Goal: Information Seeking & Learning: Learn about a topic

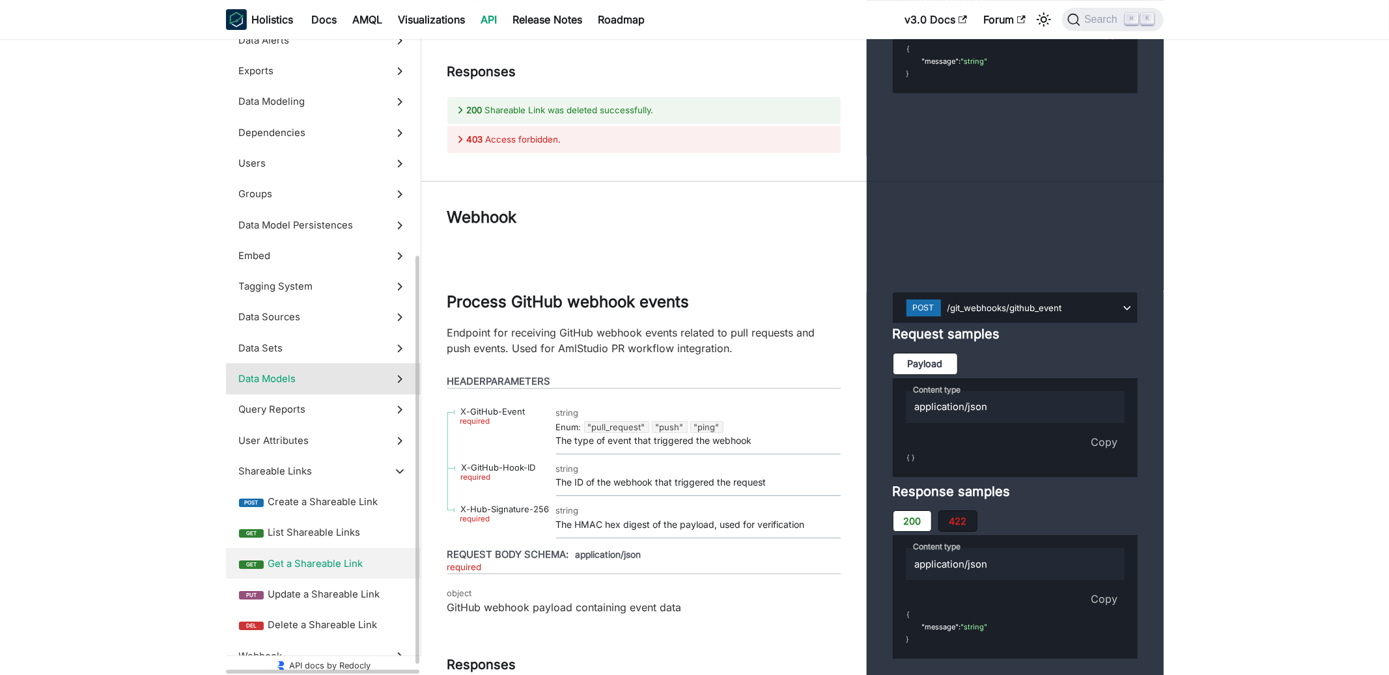
scroll to position [363, 0]
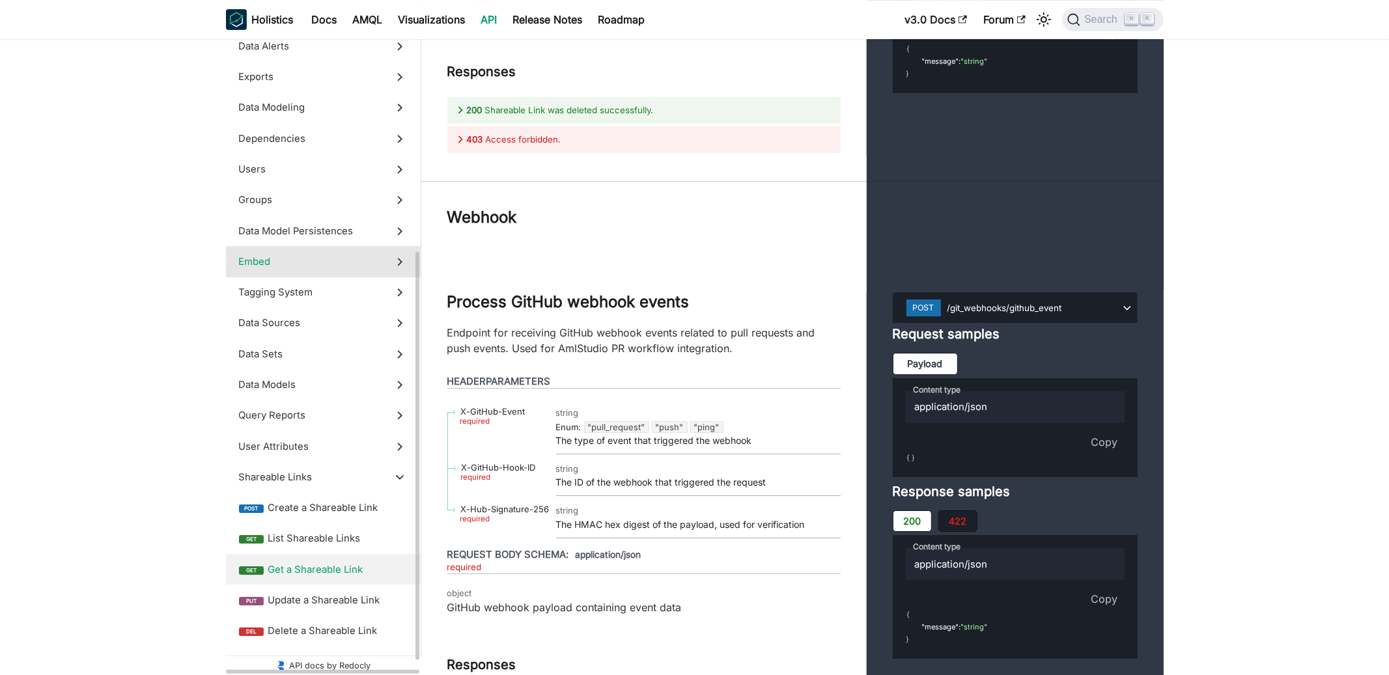
click at [316, 273] on label "Embed" at bounding box center [323, 261] width 195 height 31
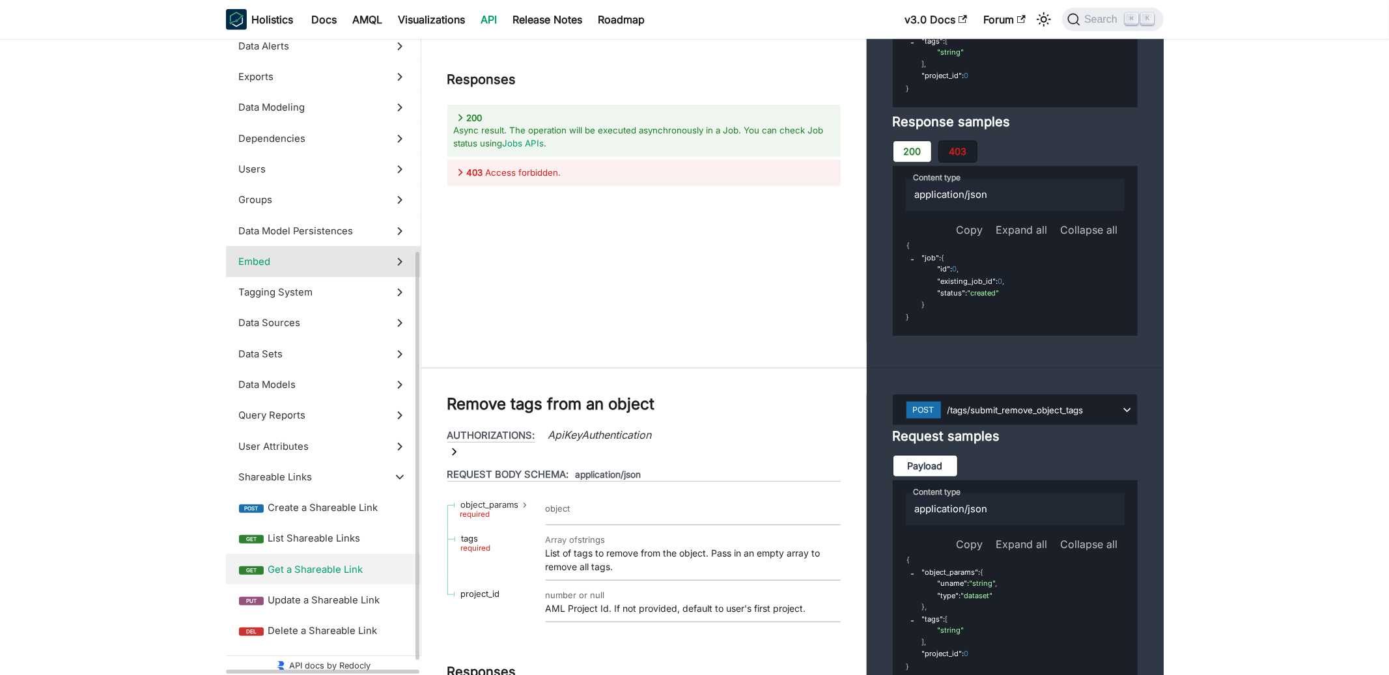
scroll to position [276, 0]
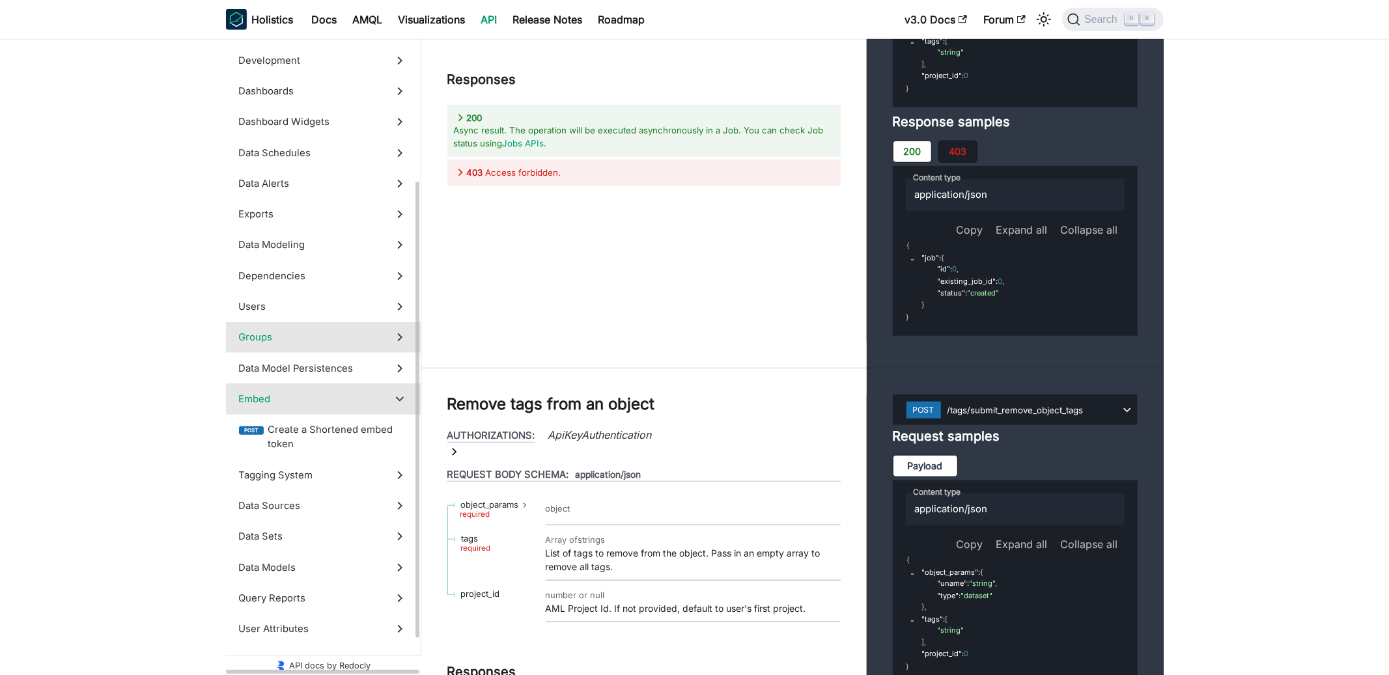
scroll to position [224, 0]
click at [309, 315] on label "Users" at bounding box center [323, 308] width 195 height 31
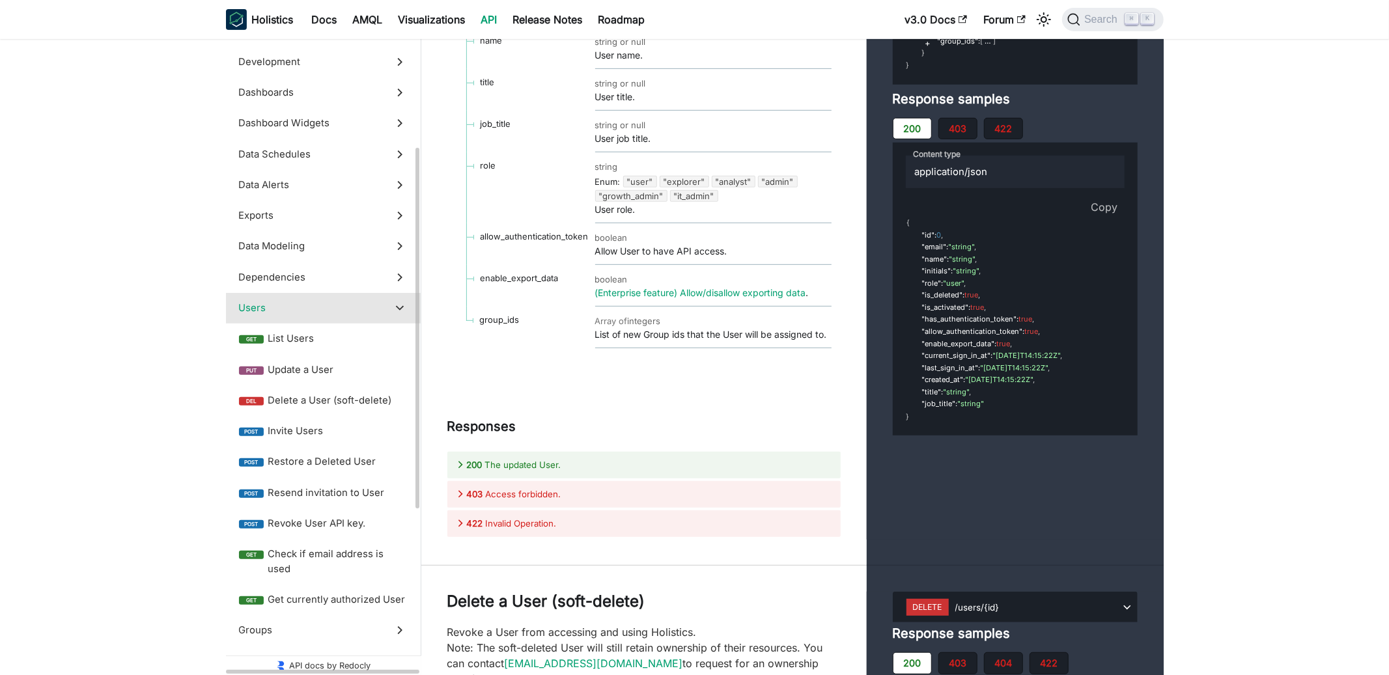
click at [309, 315] on label "Users" at bounding box center [323, 308] width 195 height 31
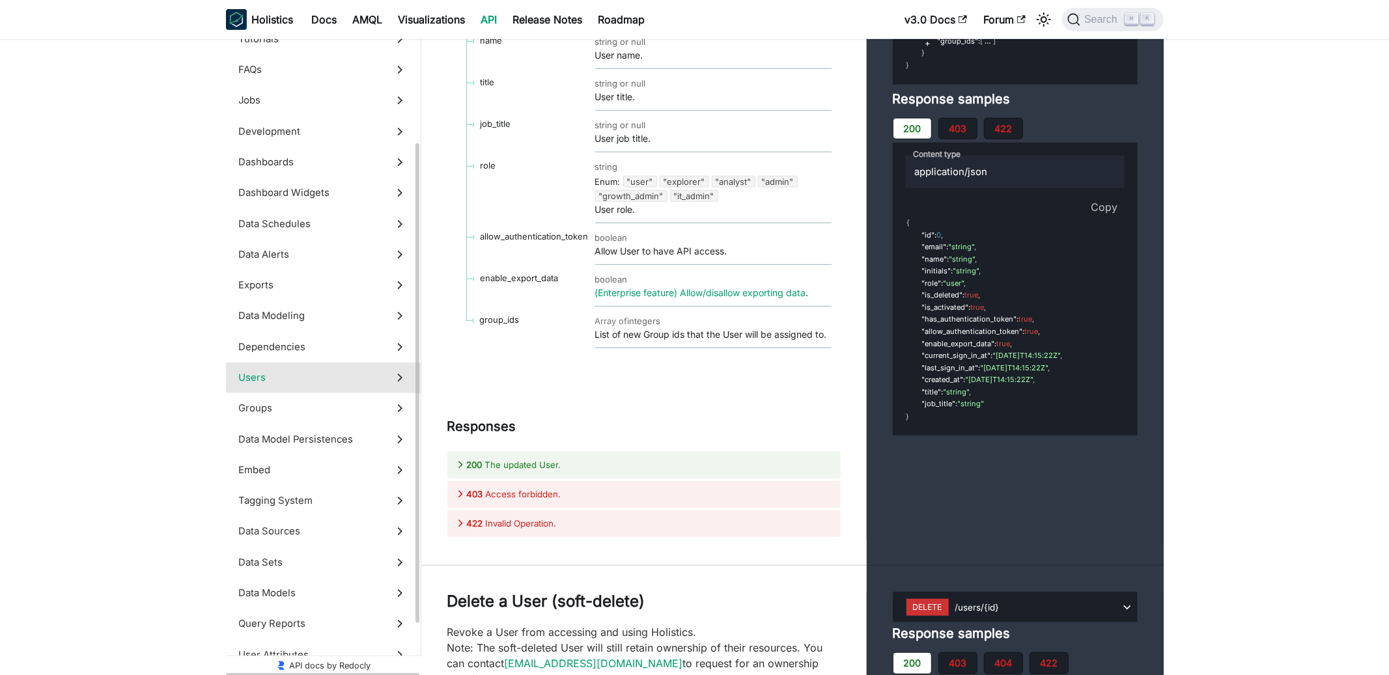
scroll to position [139, 0]
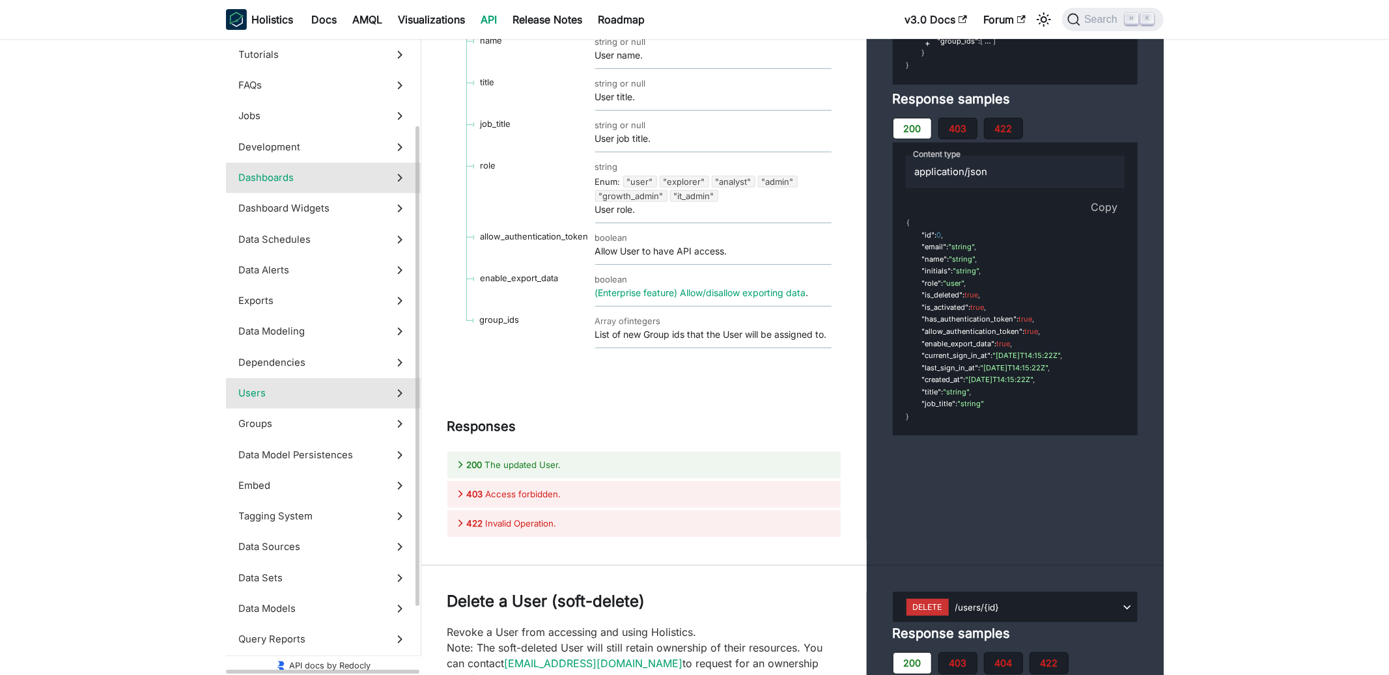
click at [340, 184] on span "Dashboards" at bounding box center [311, 178] width 144 height 14
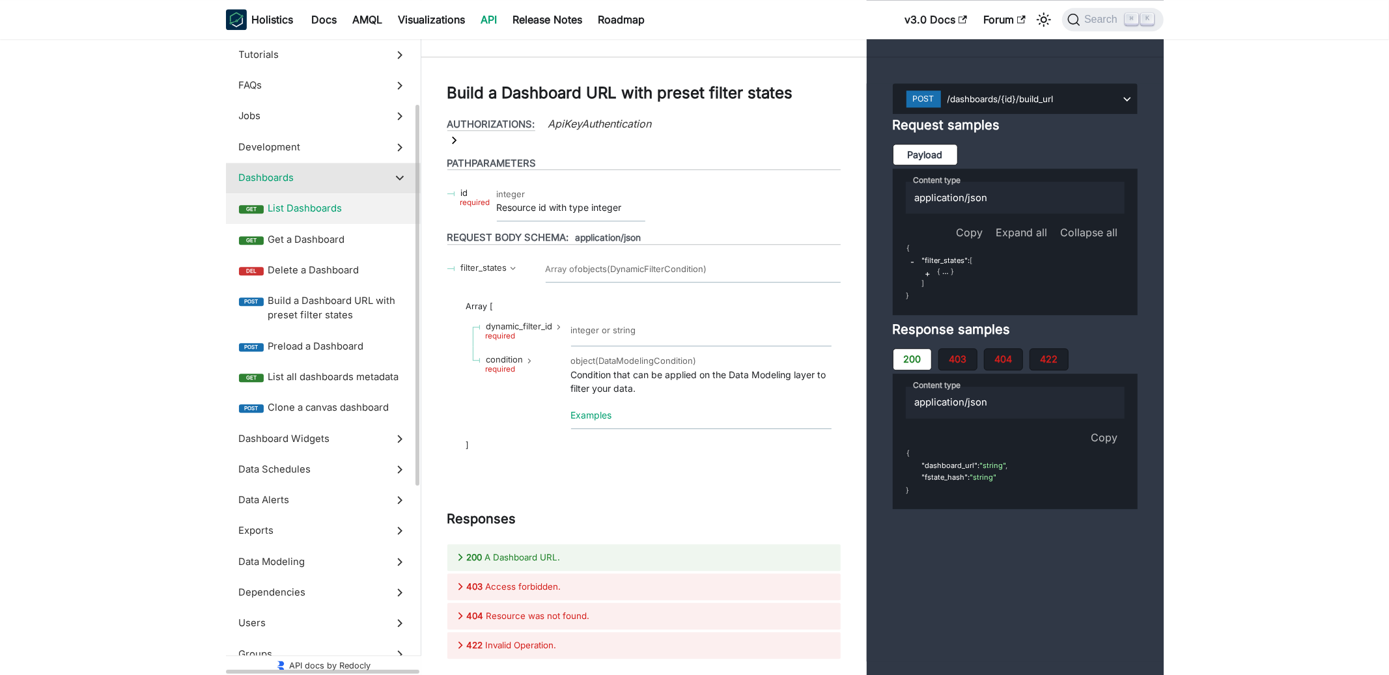
click at [337, 206] on span "List Dashboards" at bounding box center [338, 208] width 140 height 14
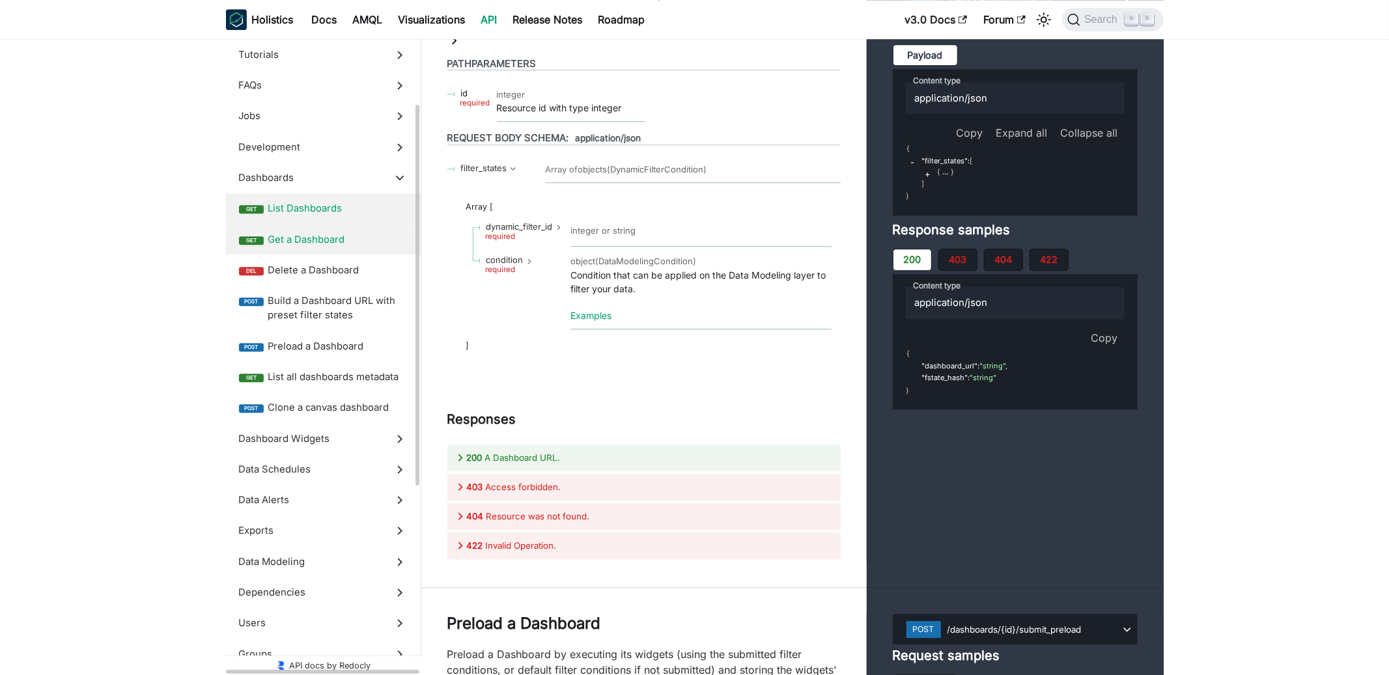
click at [330, 236] on span "Get a Dashboard" at bounding box center [338, 239] width 140 height 14
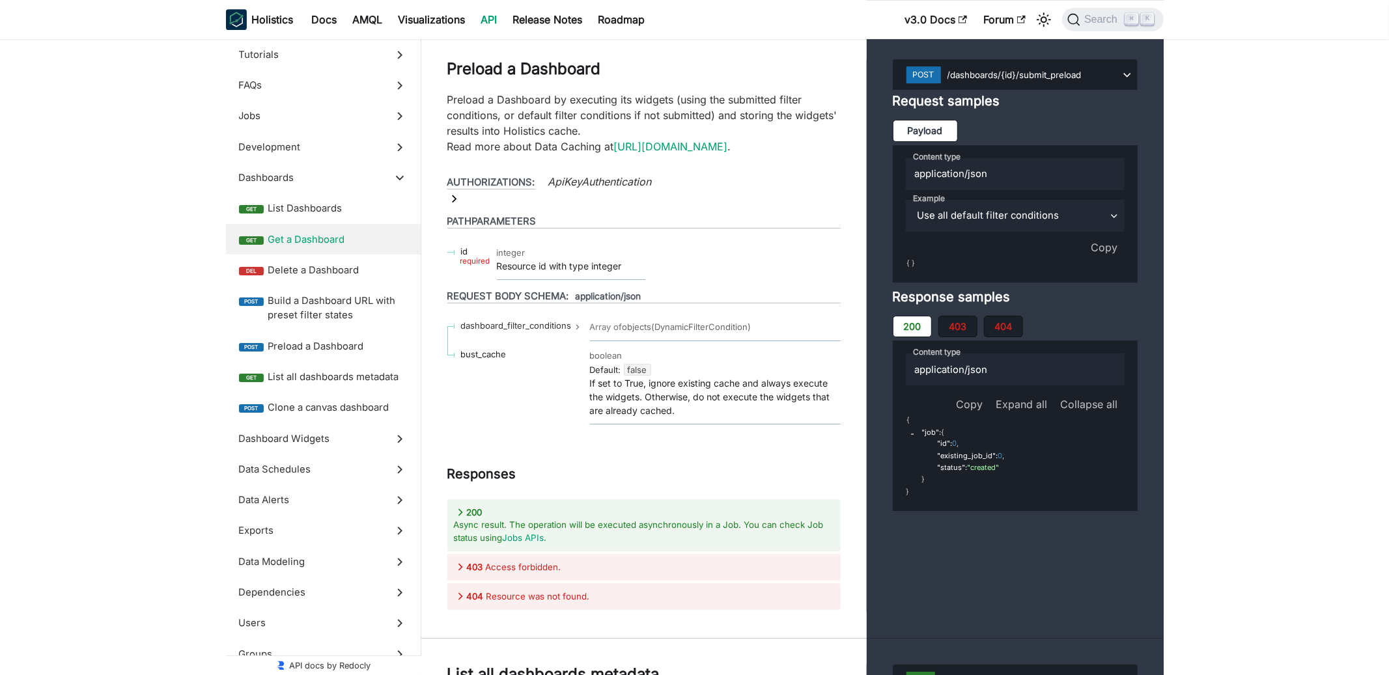
scroll to position [24437, 0]
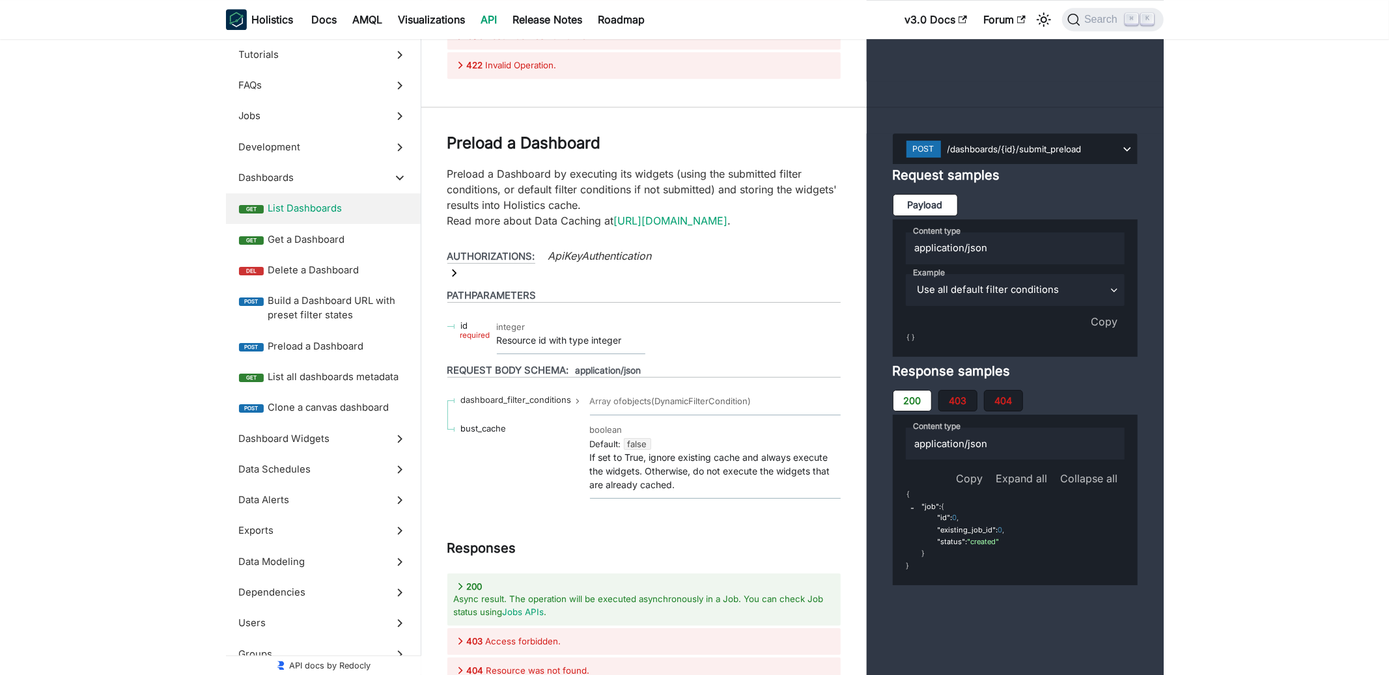
scroll to position [24303, 0]
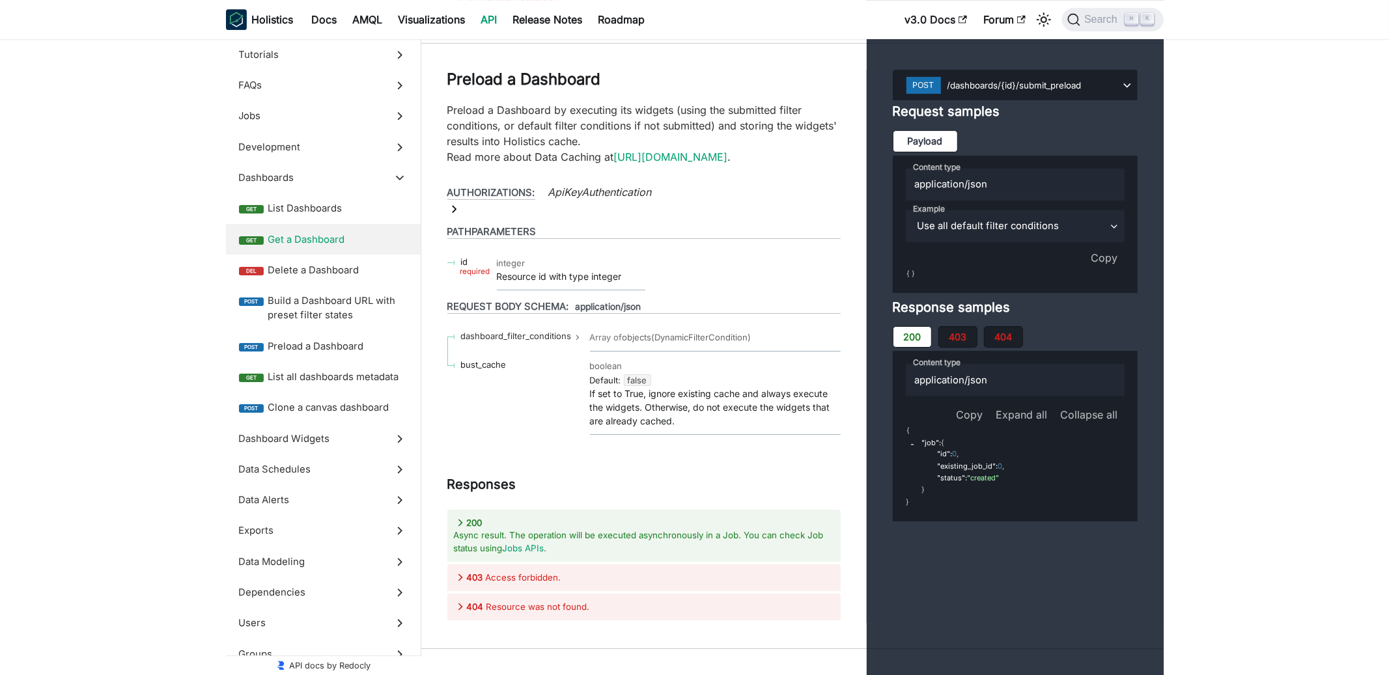
scroll to position [24451, 0]
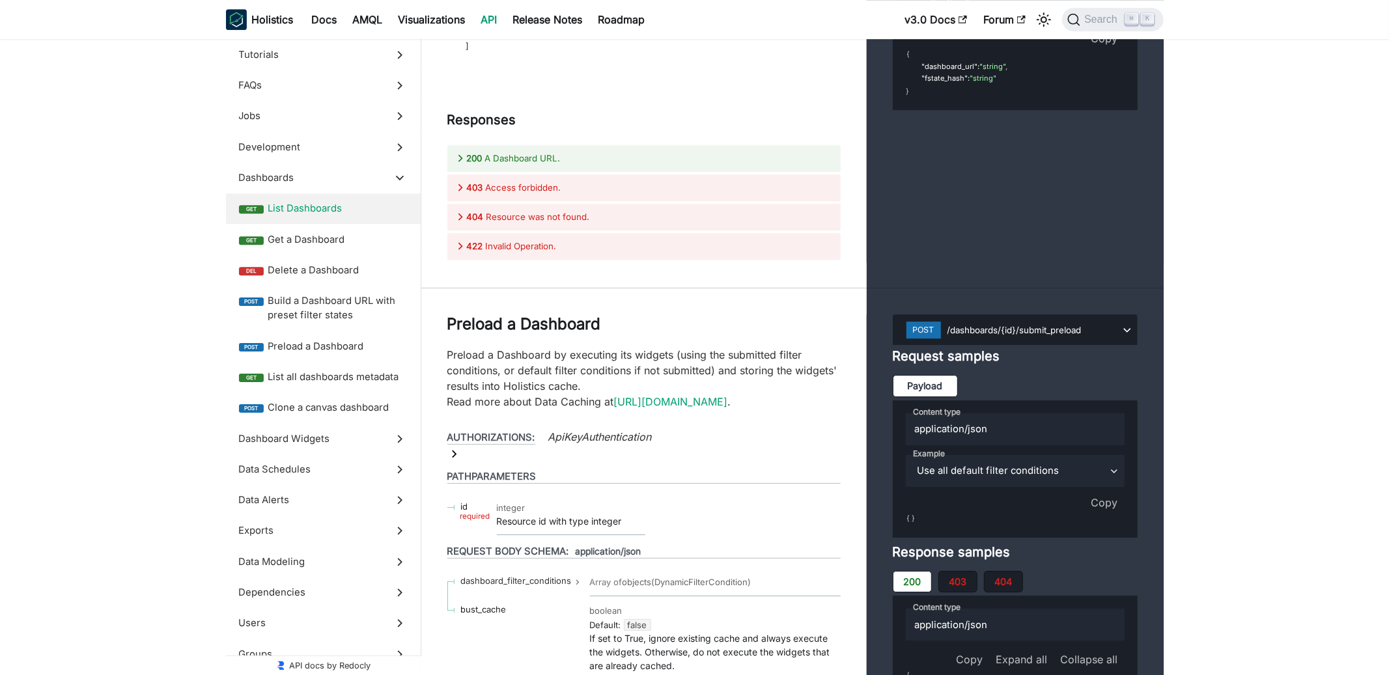
scroll to position [24192, 0]
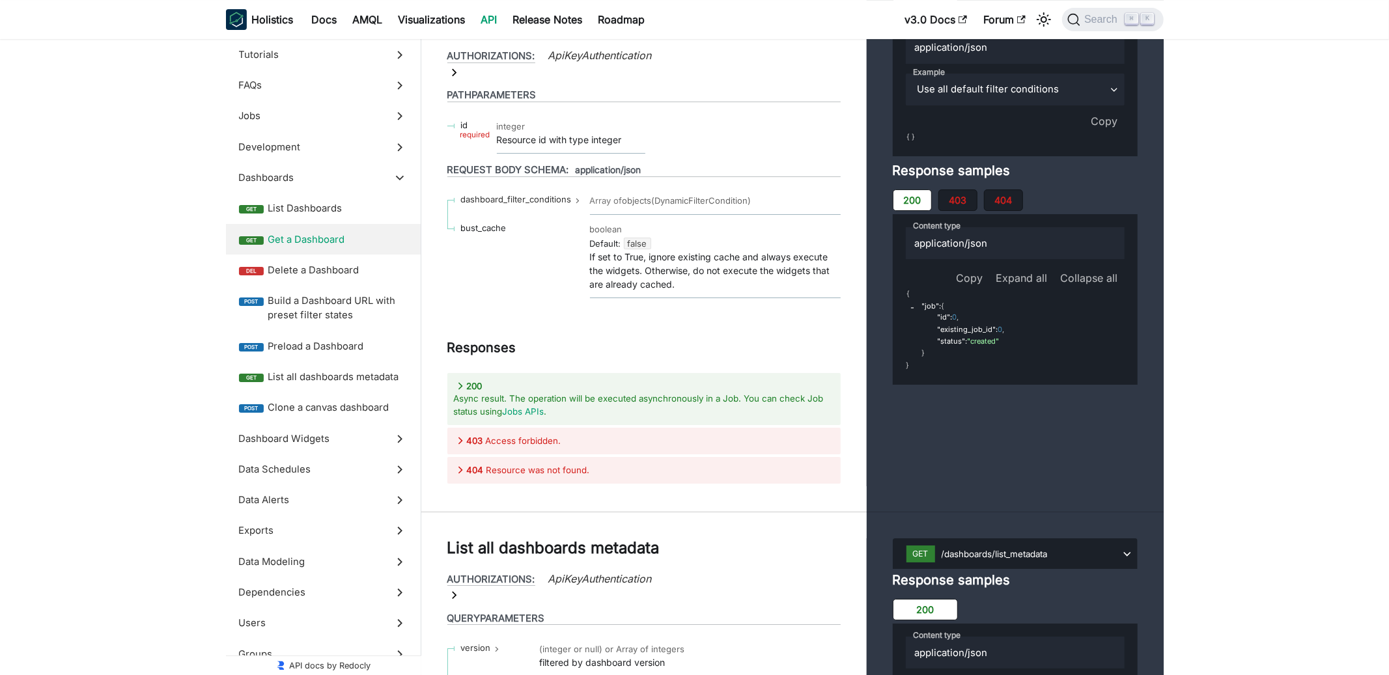
scroll to position [24702, 0]
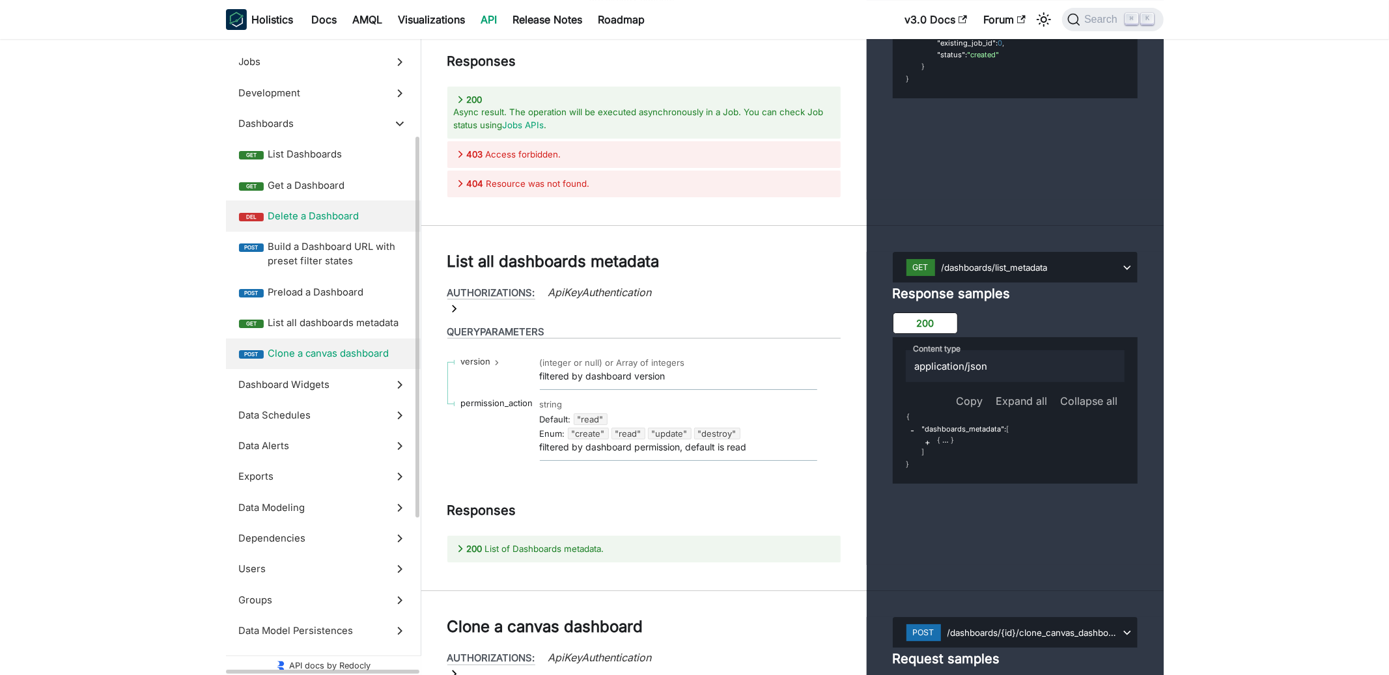
scroll to position [218, 0]
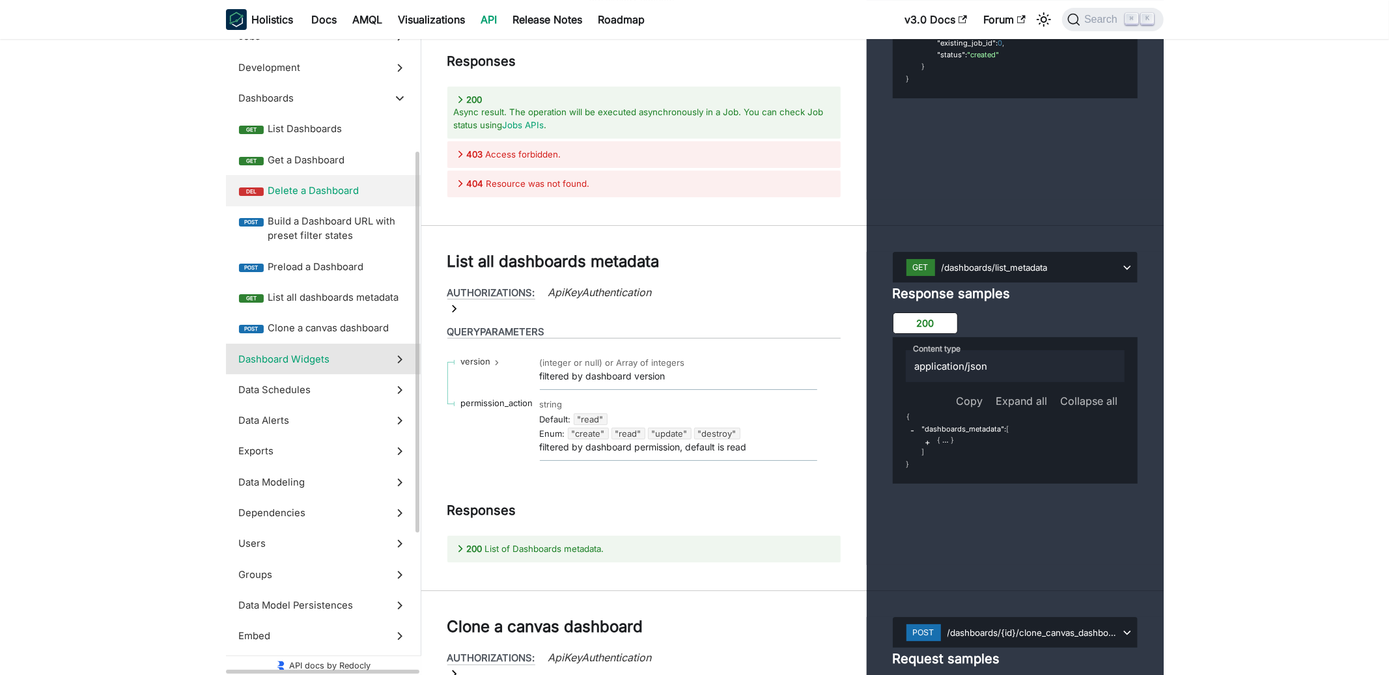
click at [345, 358] on span "Dashboard Widgets" at bounding box center [311, 359] width 144 height 14
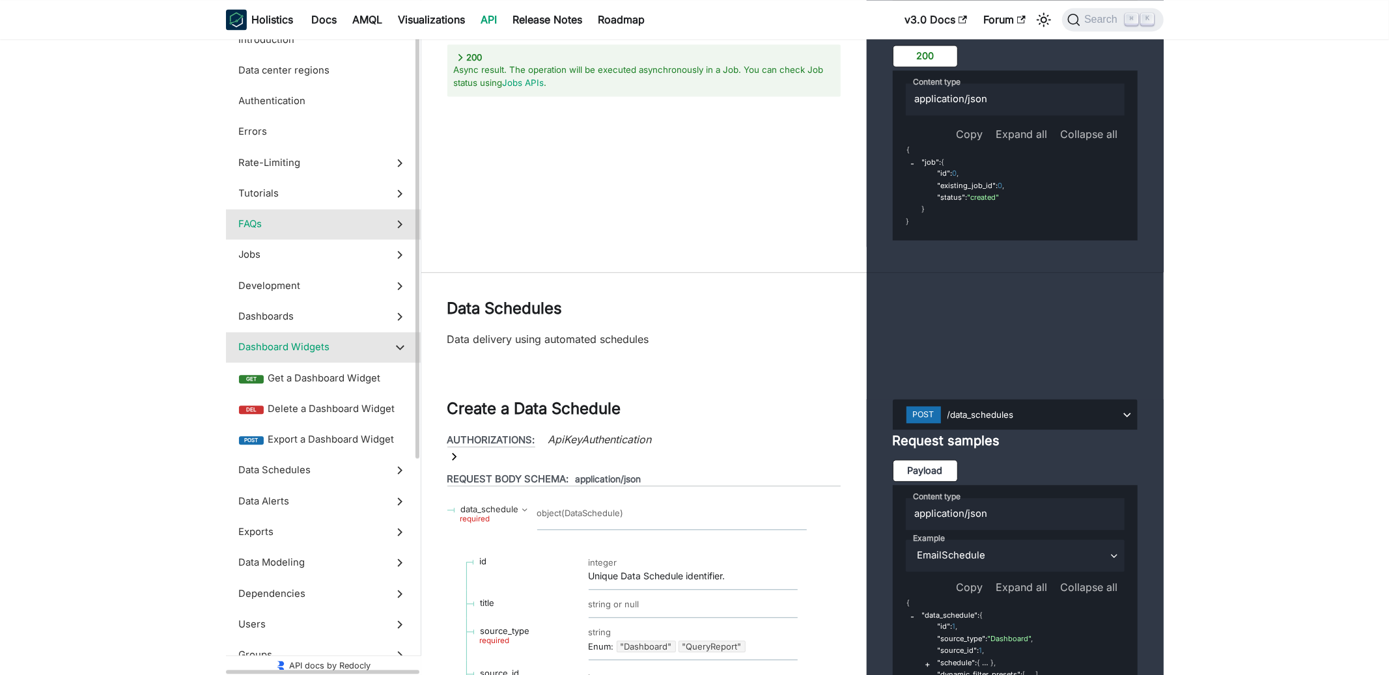
click at [355, 231] on span "FAQs" at bounding box center [311, 224] width 144 height 14
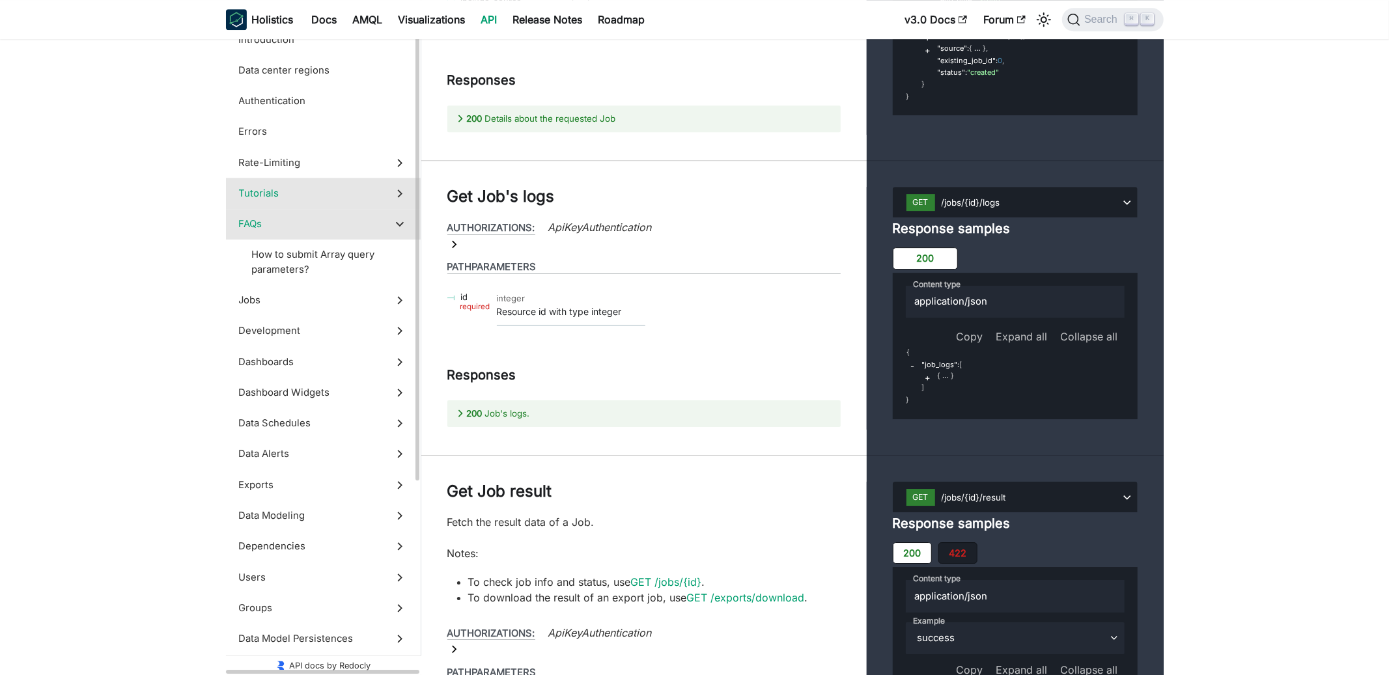
click at [366, 199] on span "Tutorials" at bounding box center [311, 193] width 144 height 14
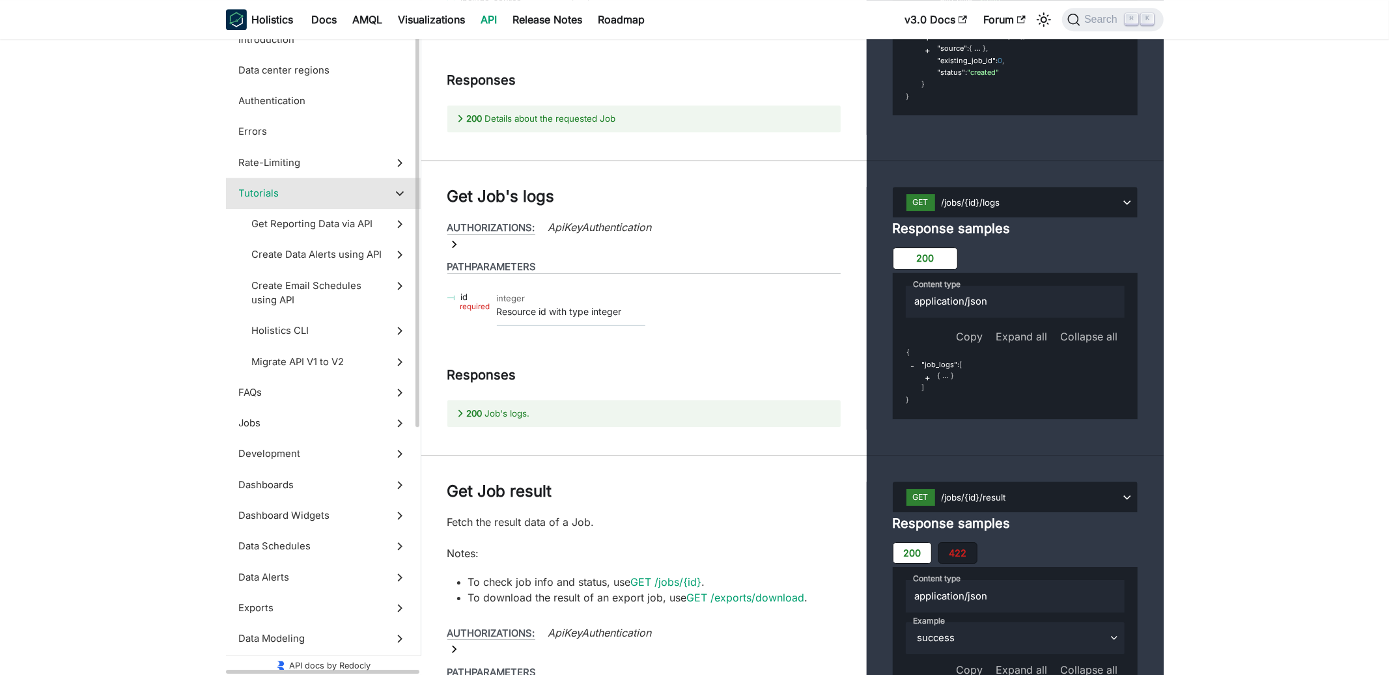
scroll to position [3312, 0]
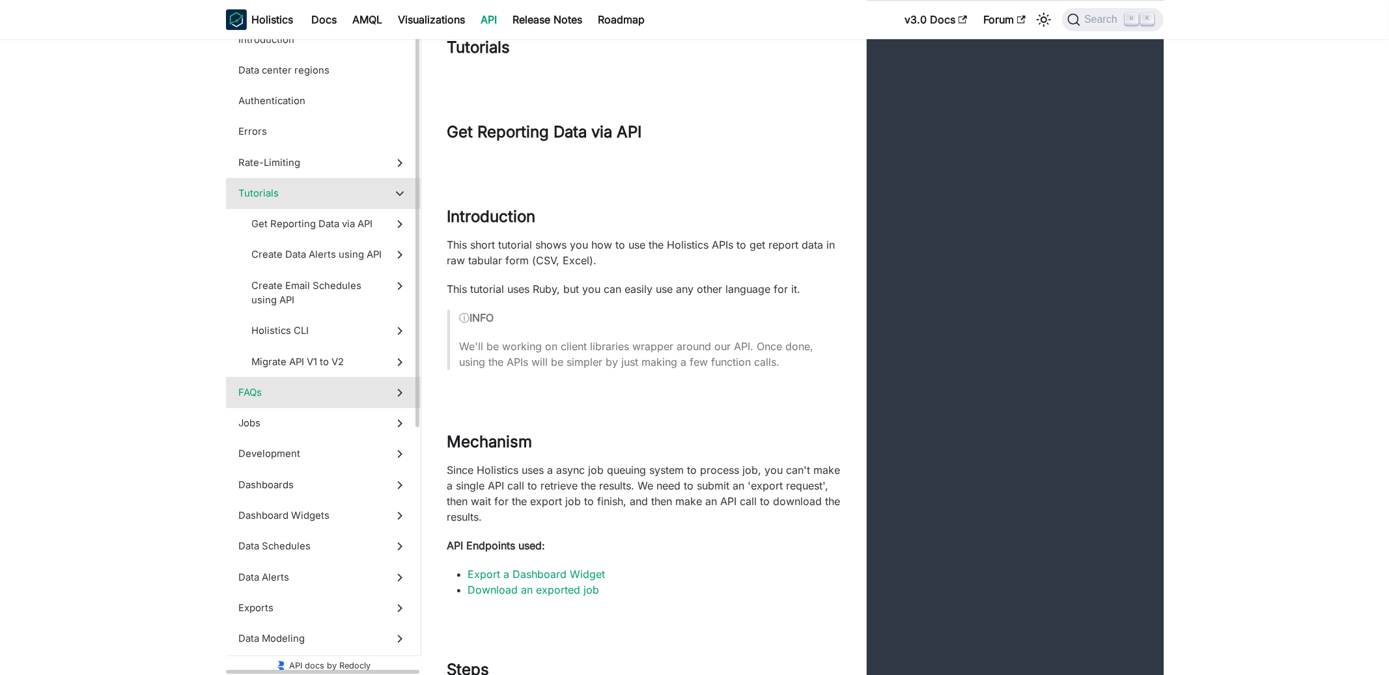
click at [313, 407] on label "FAQs" at bounding box center [323, 392] width 195 height 31
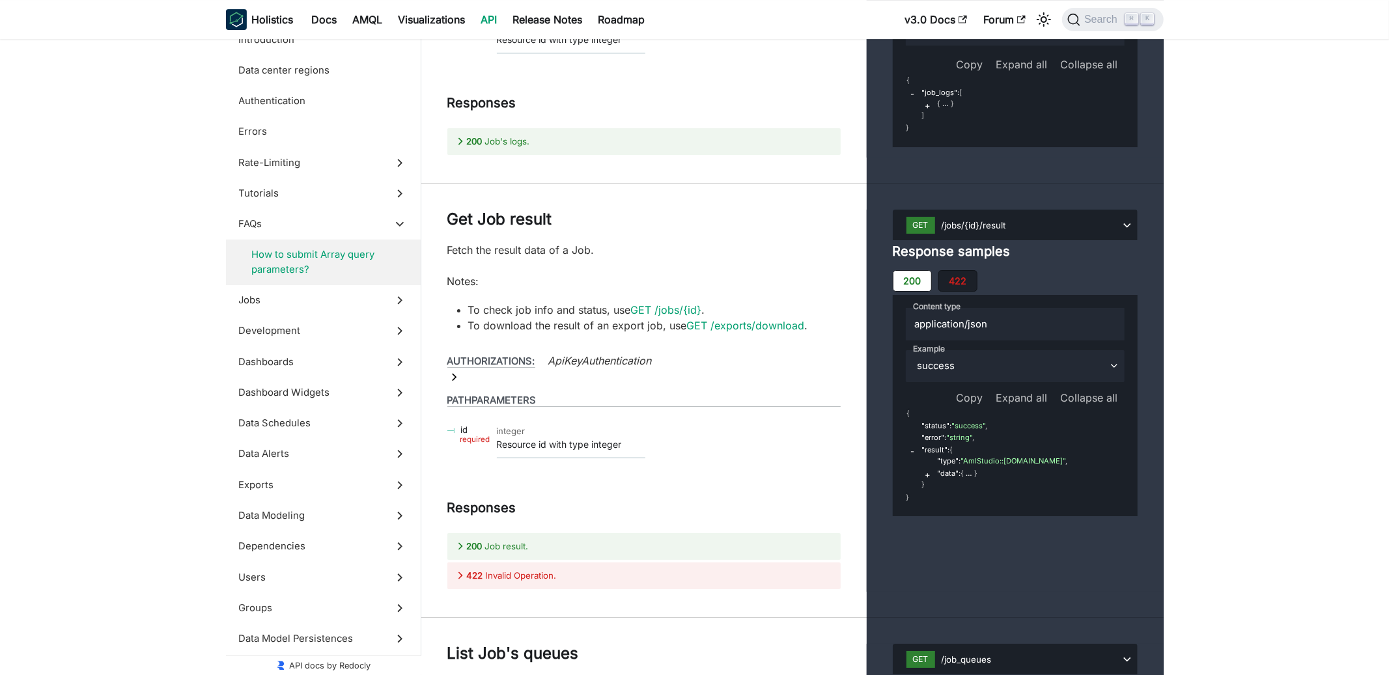
scroll to position [20378, 0]
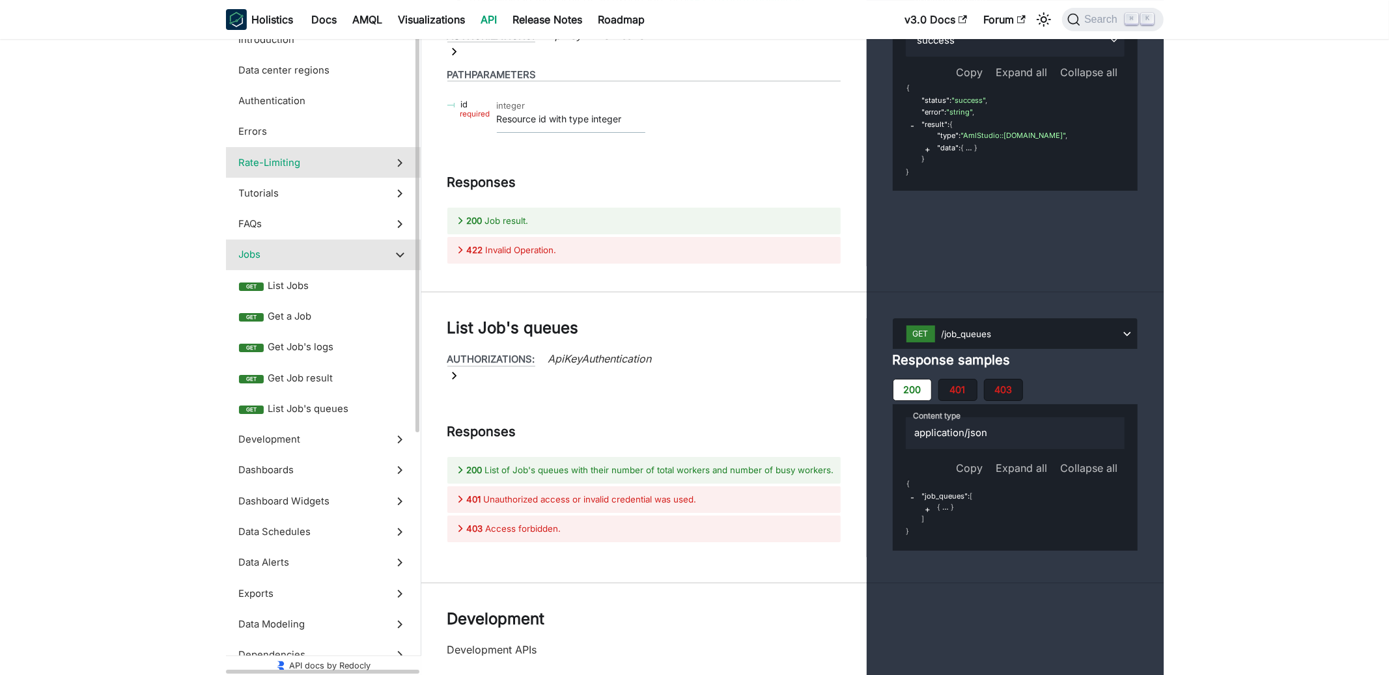
click at [324, 165] on span "Rate-Limiting" at bounding box center [311, 163] width 144 height 14
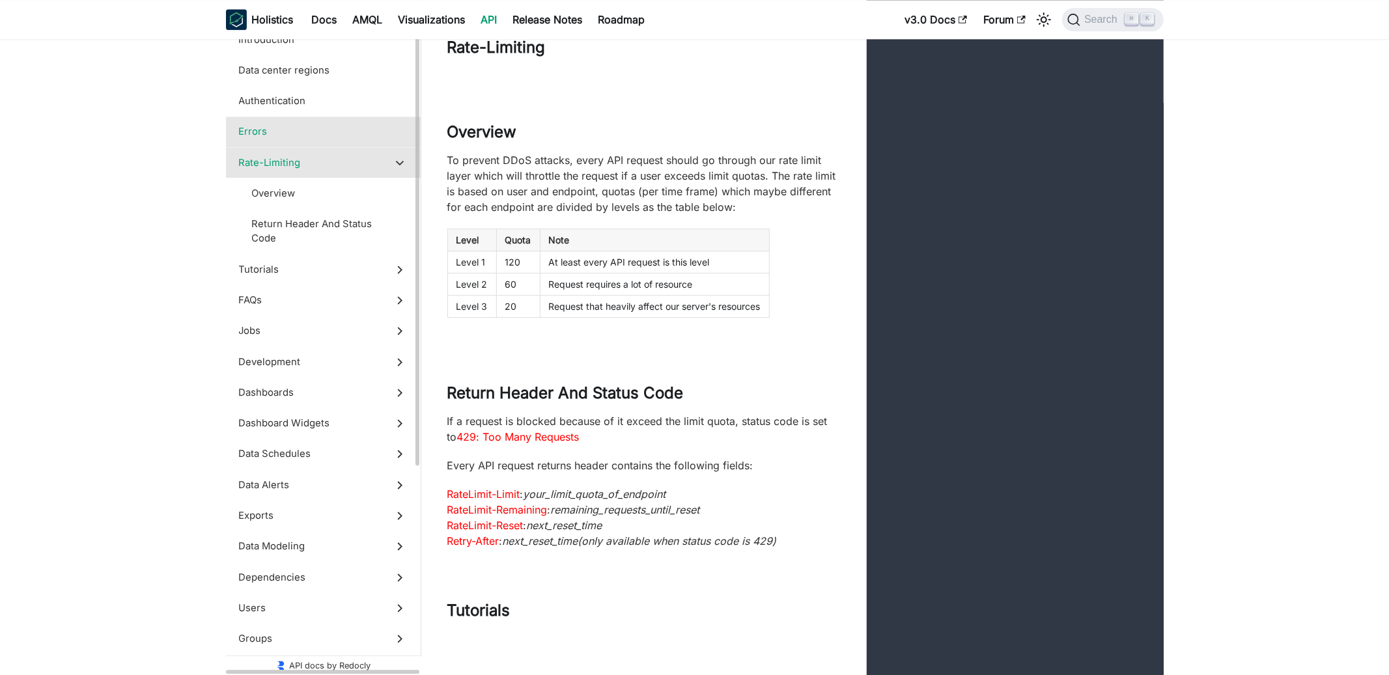
click at [326, 126] on span "Errors" at bounding box center [311, 131] width 144 height 14
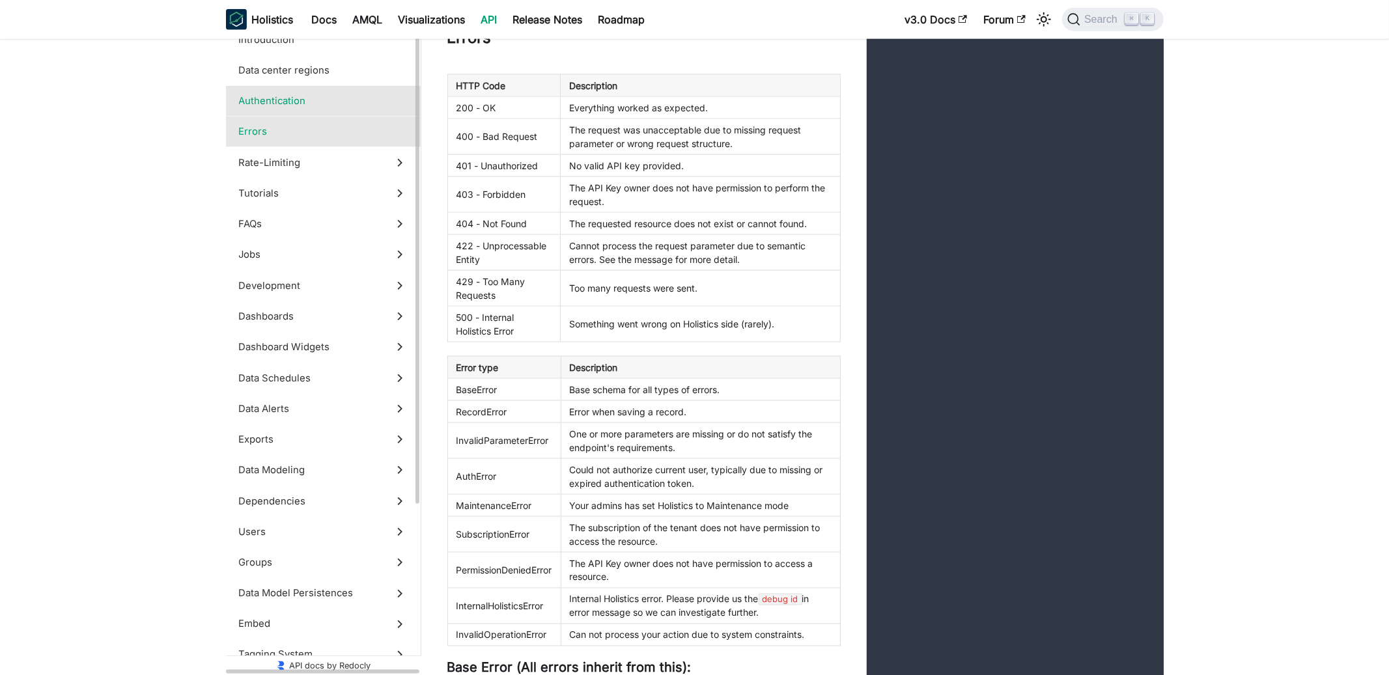
click at [338, 96] on span "Authentication" at bounding box center [311, 101] width 144 height 14
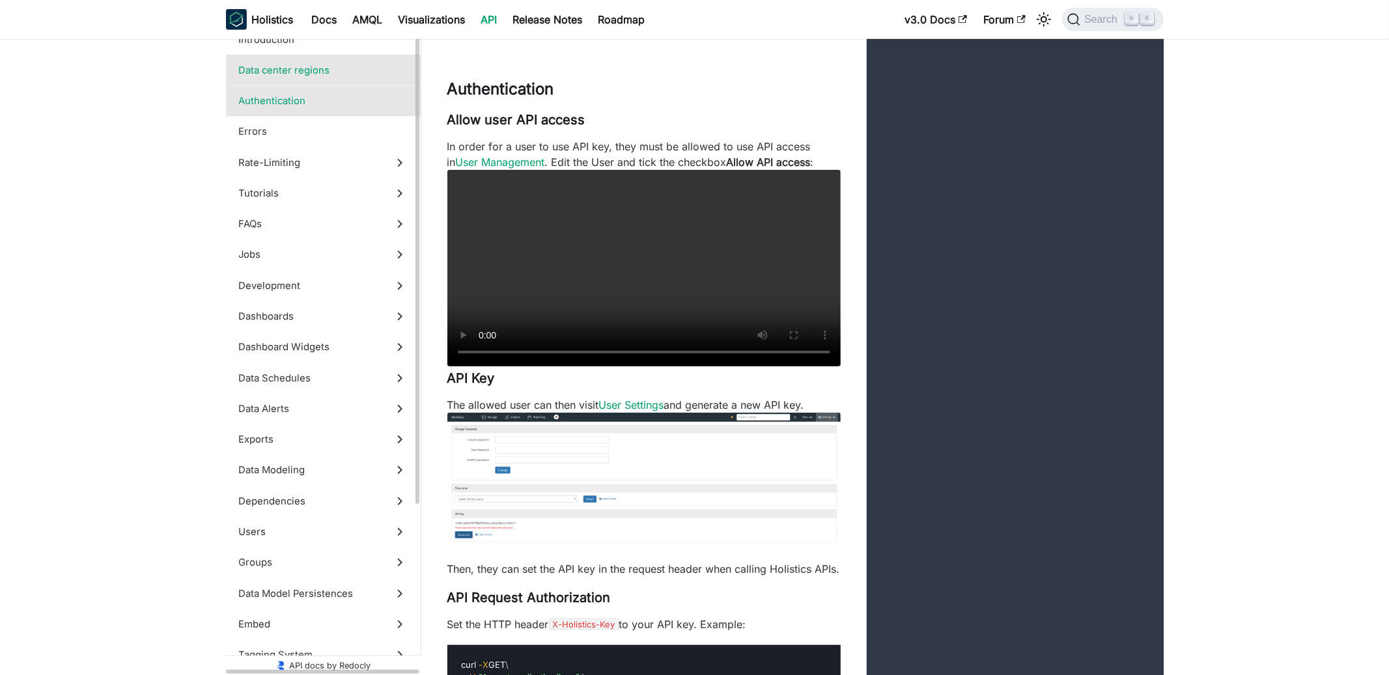
click at [350, 71] on span "Data center regions" at bounding box center [311, 70] width 144 height 14
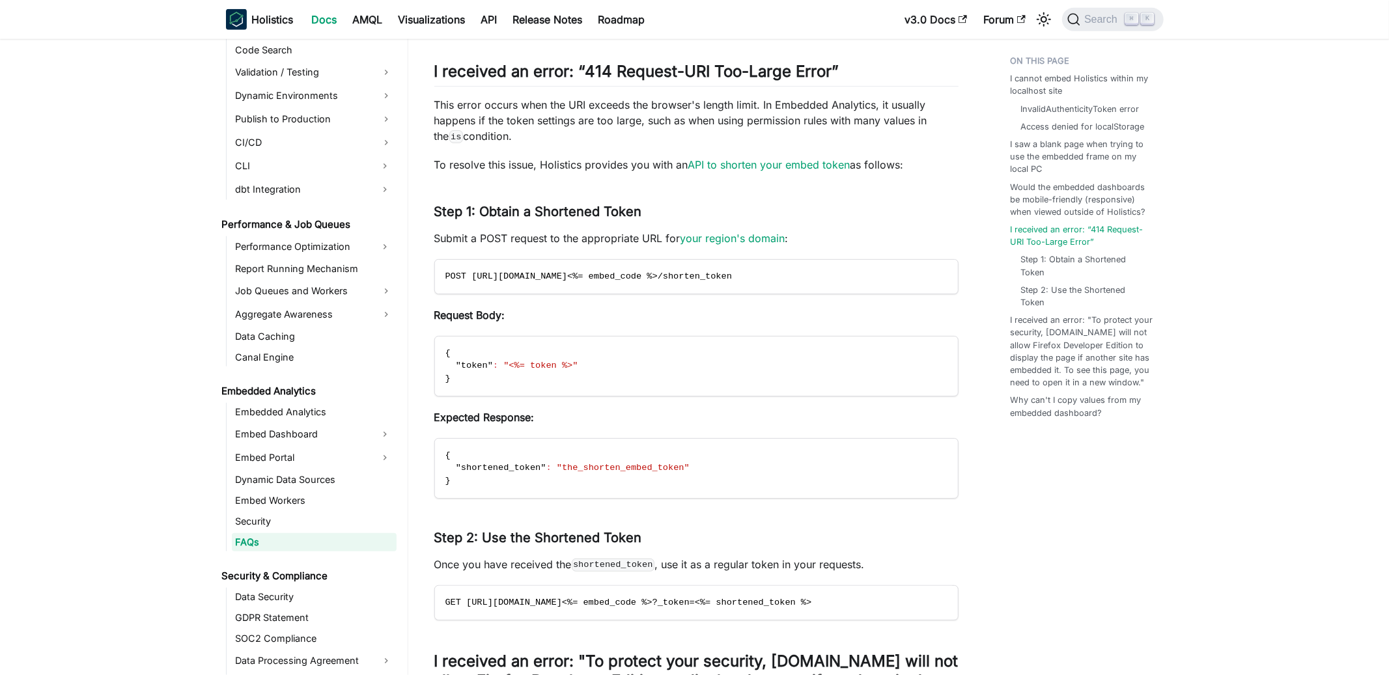
scroll to position [1039, 0]
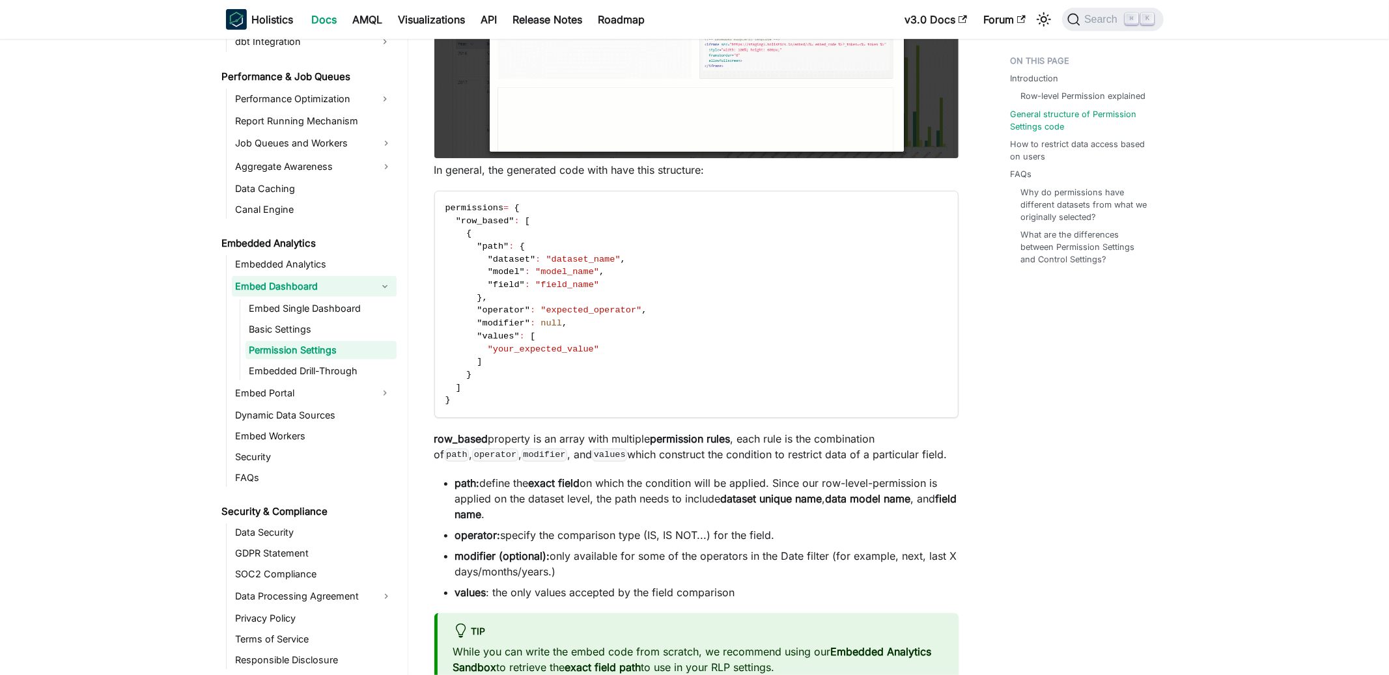
scroll to position [1203, 0]
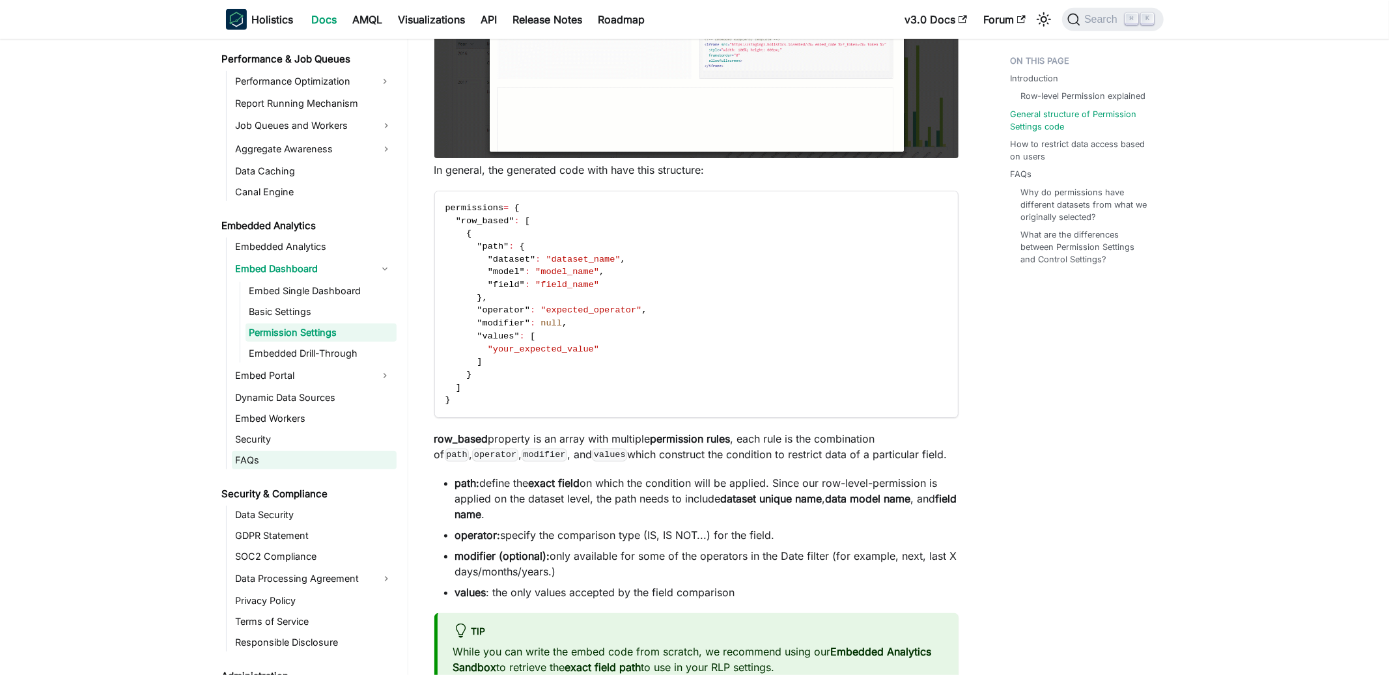
click at [258, 454] on link "FAQs" at bounding box center [314, 460] width 165 height 18
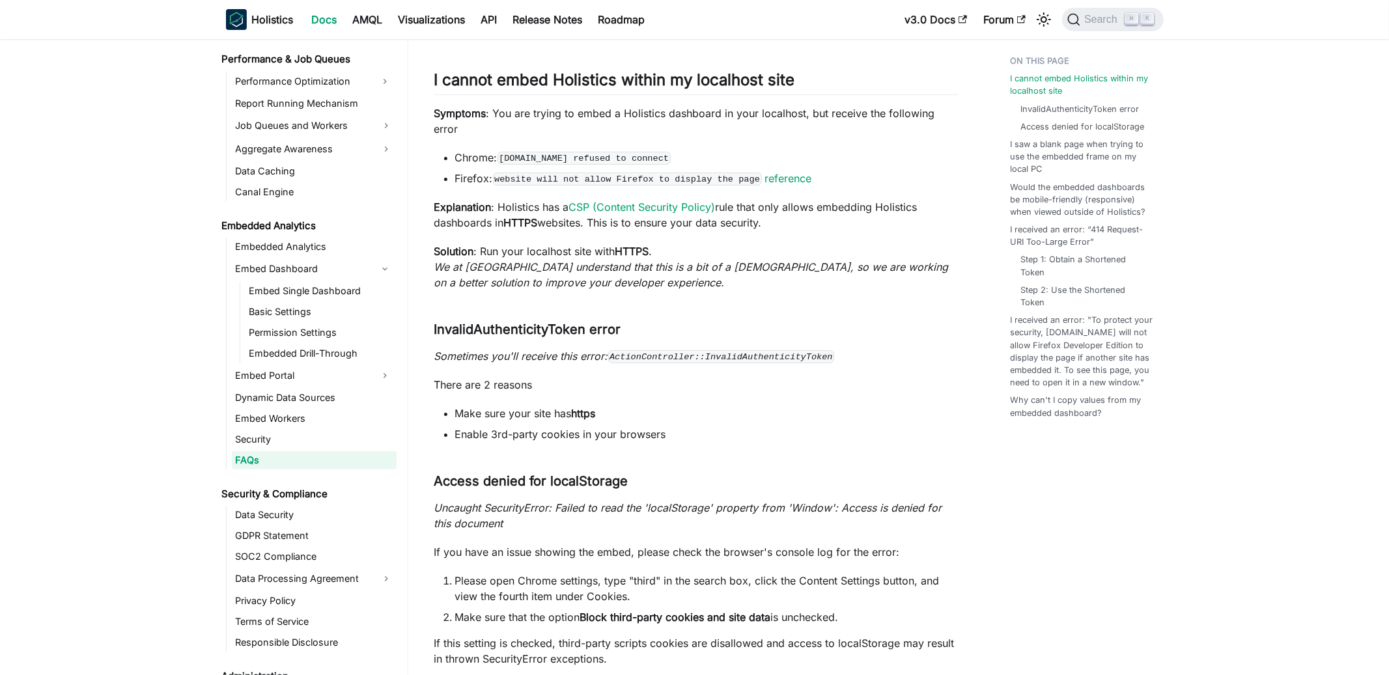
scroll to position [63, 0]
click at [640, 246] on strong "HTTPS" at bounding box center [632, 252] width 34 height 13
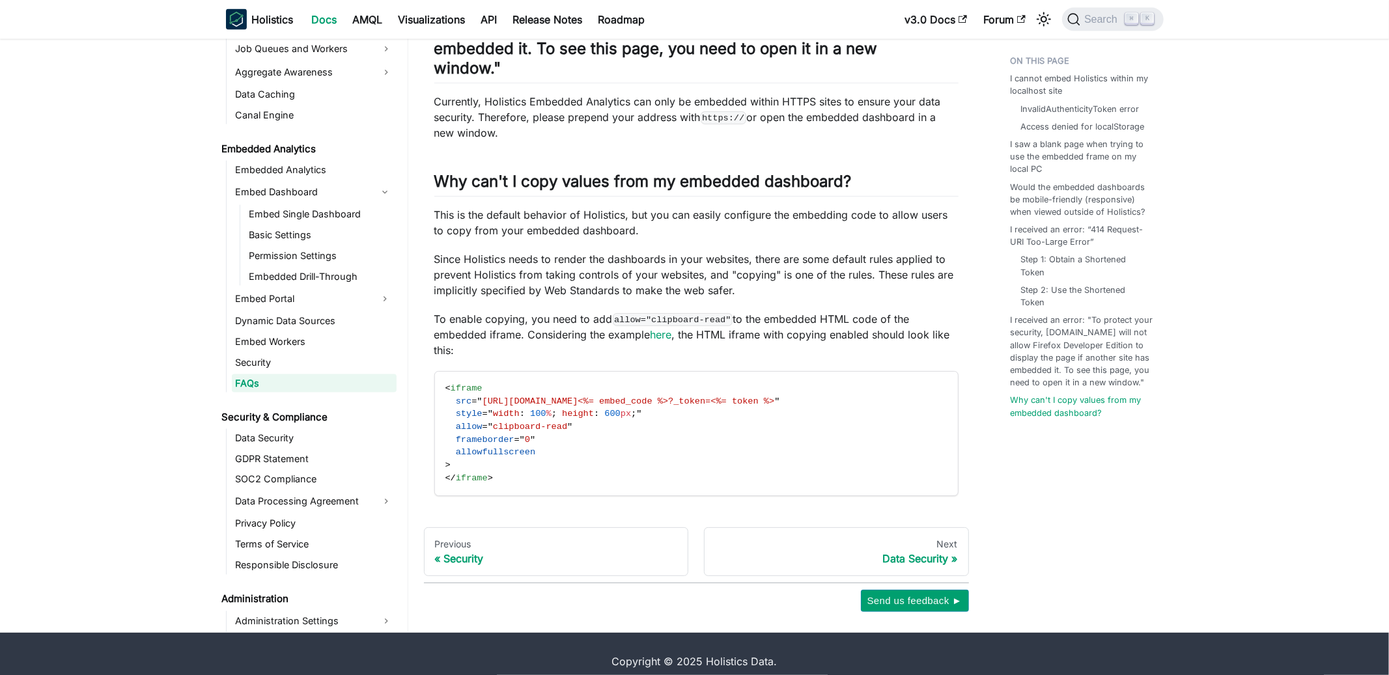
scroll to position [1240, 0]
click at [336, 350] on link "Security" at bounding box center [314, 359] width 165 height 18
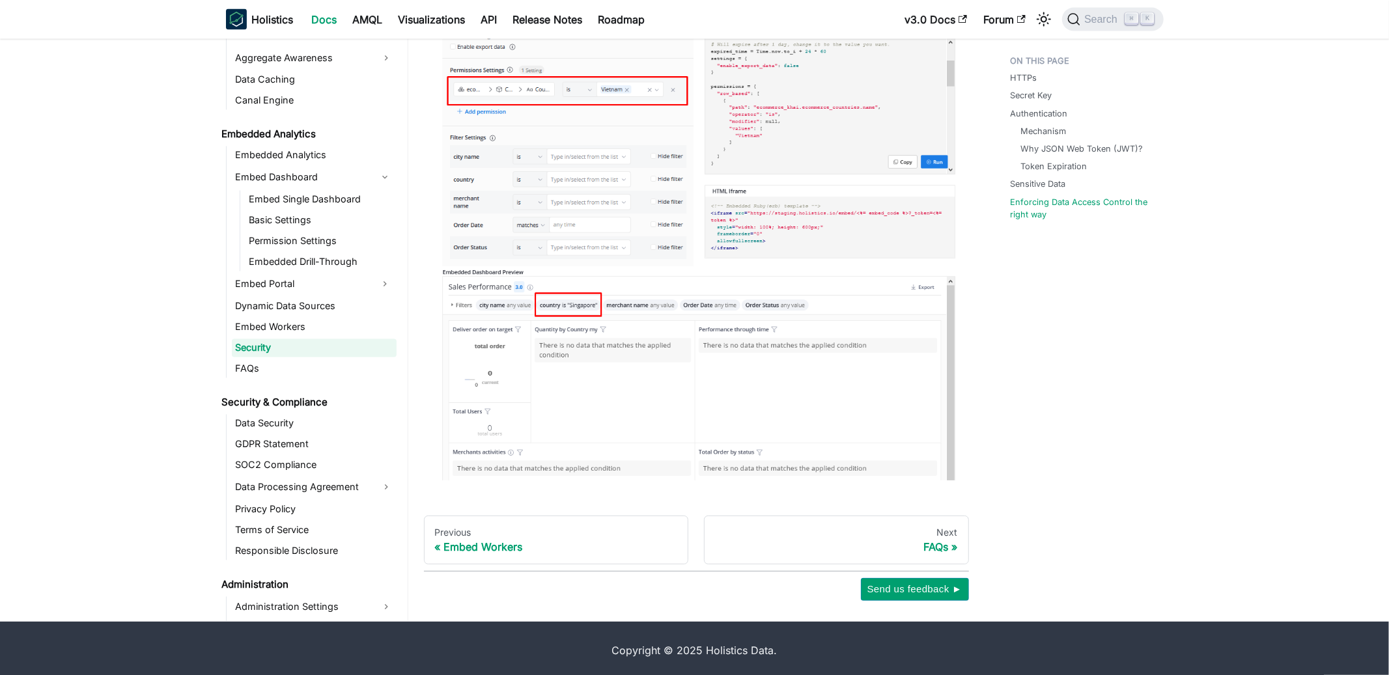
scroll to position [2009, 0]
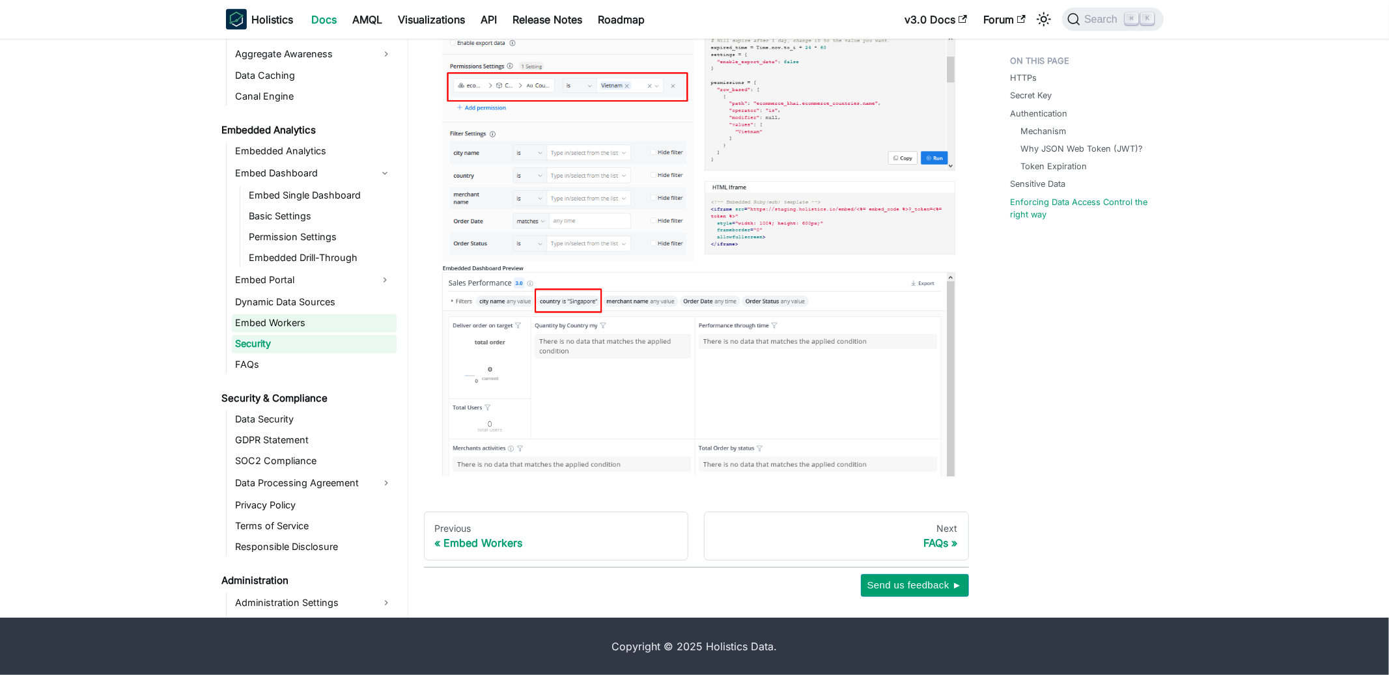
click at [294, 326] on link "Embed Workers" at bounding box center [314, 323] width 165 height 18
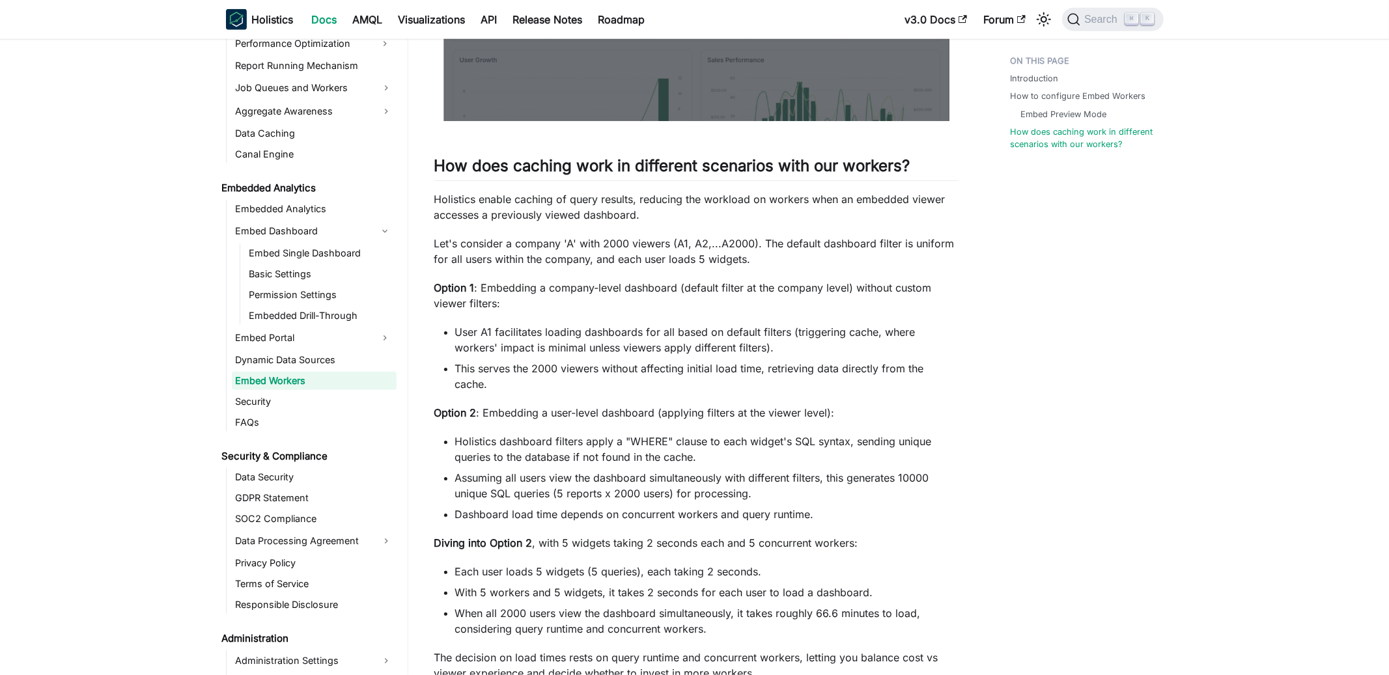
scroll to position [1350, 0]
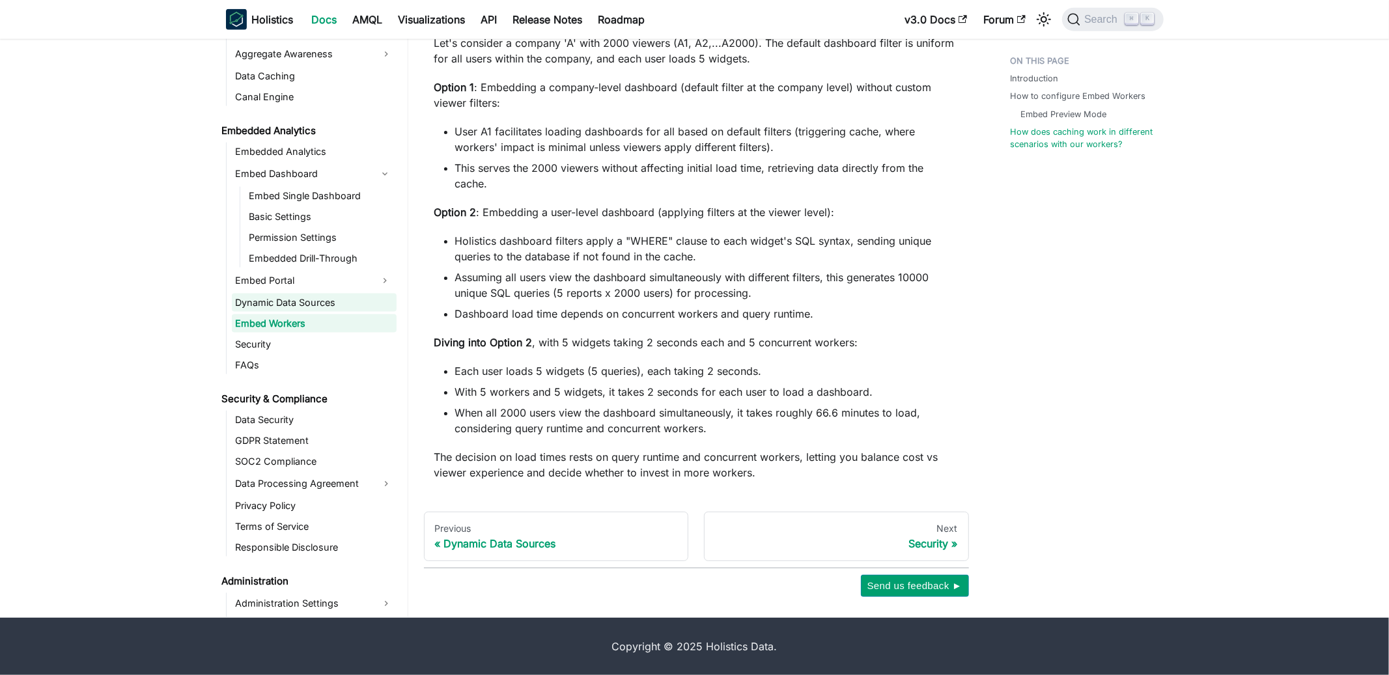
click at [266, 307] on link "Dynamic Data Sources" at bounding box center [314, 303] width 165 height 18
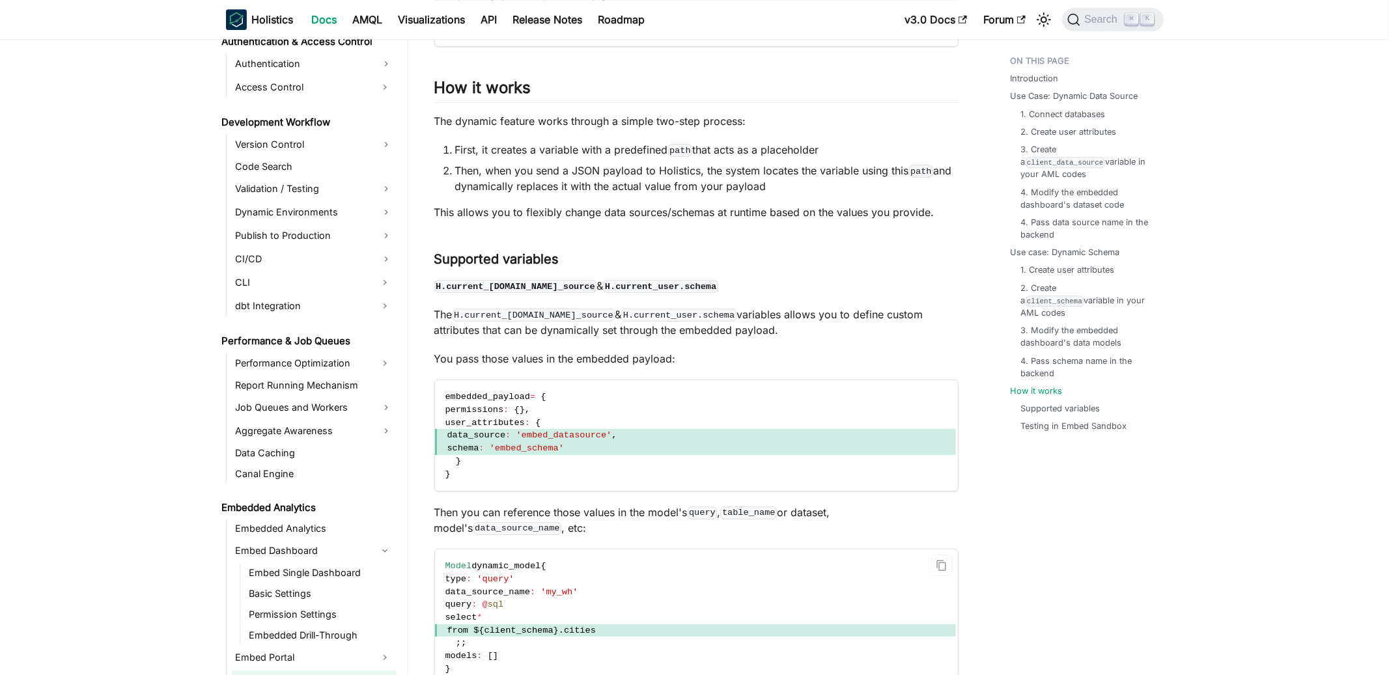
scroll to position [920, 0]
